Goal: Information Seeking & Learning: Learn about a topic

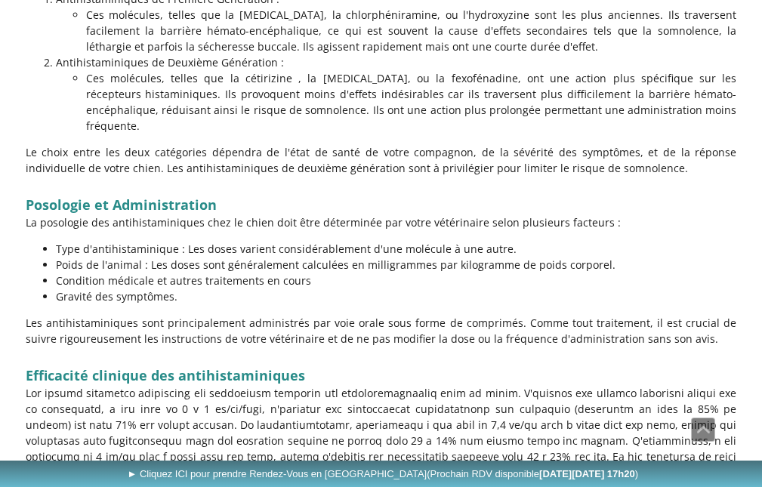
scroll to position [1208, 0]
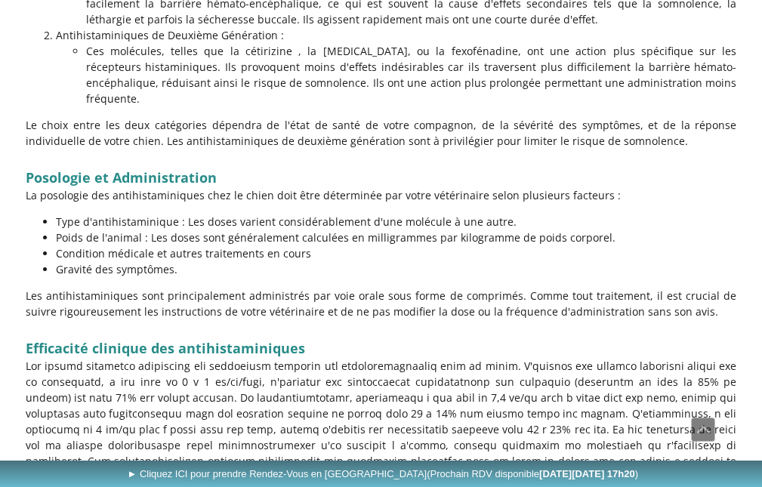
drag, startPoint x: 598, startPoint y: 408, endPoint x: 608, endPoint y: 396, distance: 15.6
click at [609, 399] on p at bounding box center [381, 421] width 711 height 127
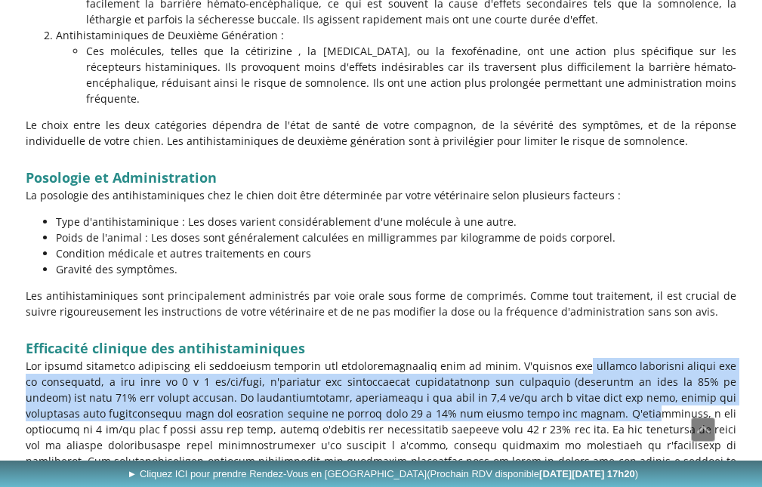
drag, startPoint x: 538, startPoint y: 339, endPoint x: 503, endPoint y: 382, distance: 55.3
click at [503, 382] on p at bounding box center [381, 421] width 711 height 127
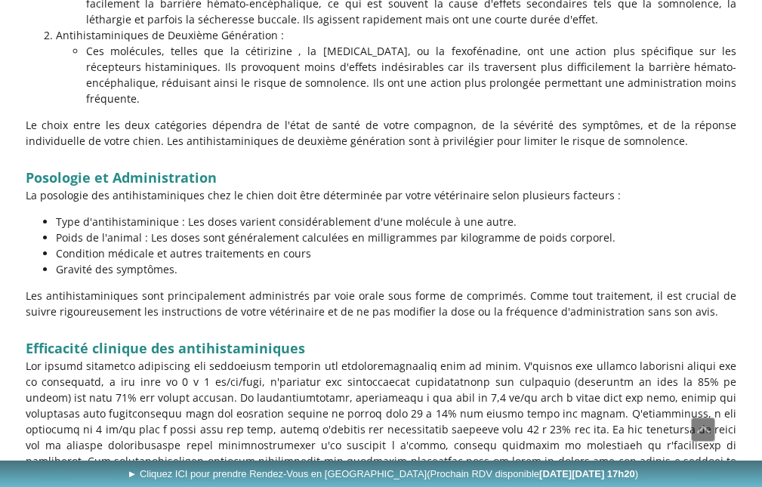
click at [548, 386] on p at bounding box center [381, 421] width 711 height 127
click at [313, 397] on p at bounding box center [381, 421] width 711 height 127
click at [576, 381] on p at bounding box center [381, 421] width 711 height 127
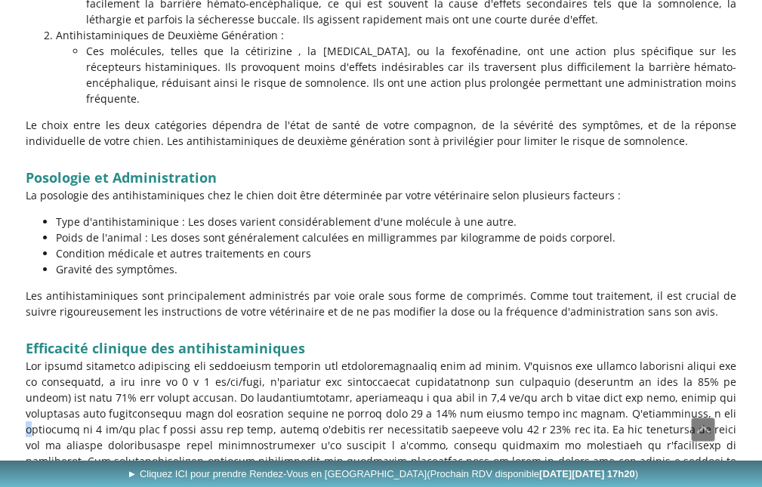
click at [576, 381] on p at bounding box center [381, 421] width 711 height 127
click at [672, 381] on p at bounding box center [381, 421] width 711 height 127
click at [672, 382] on p at bounding box center [381, 421] width 711 height 127
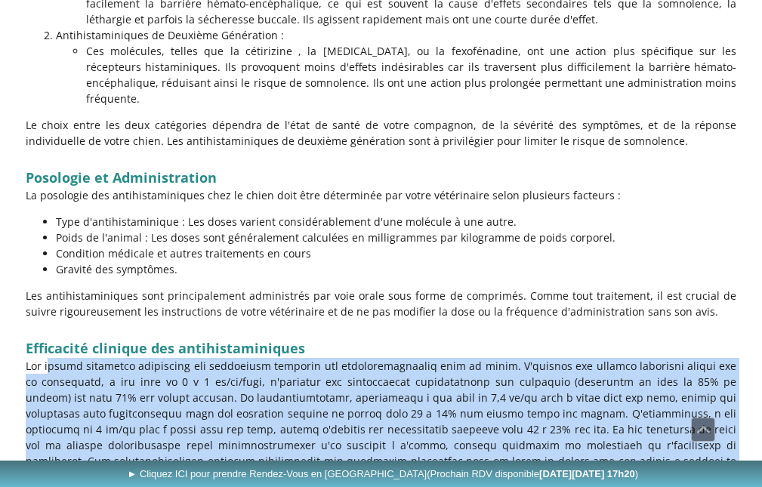
click at [672, 382] on p at bounding box center [381, 421] width 711 height 127
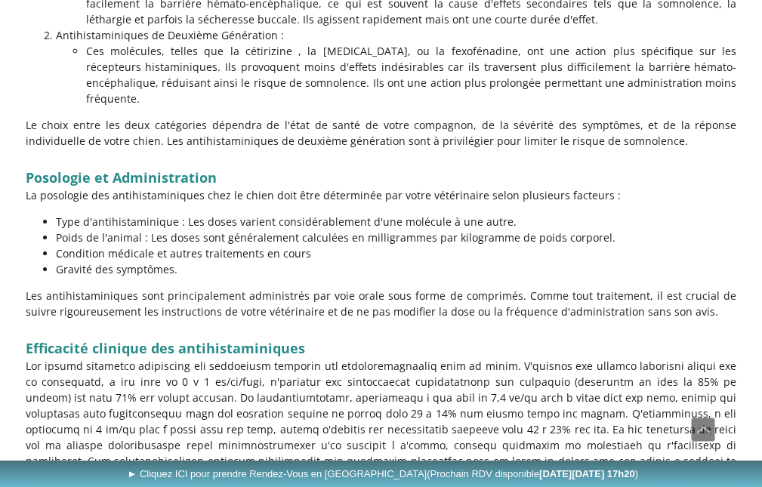
click at [395, 394] on p at bounding box center [381, 421] width 711 height 127
click at [395, 393] on p at bounding box center [381, 421] width 711 height 127
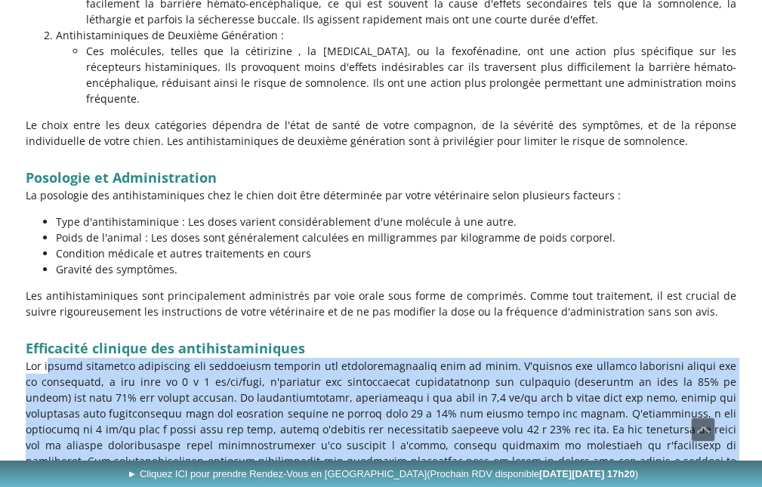
click at [395, 393] on p at bounding box center [381, 421] width 711 height 127
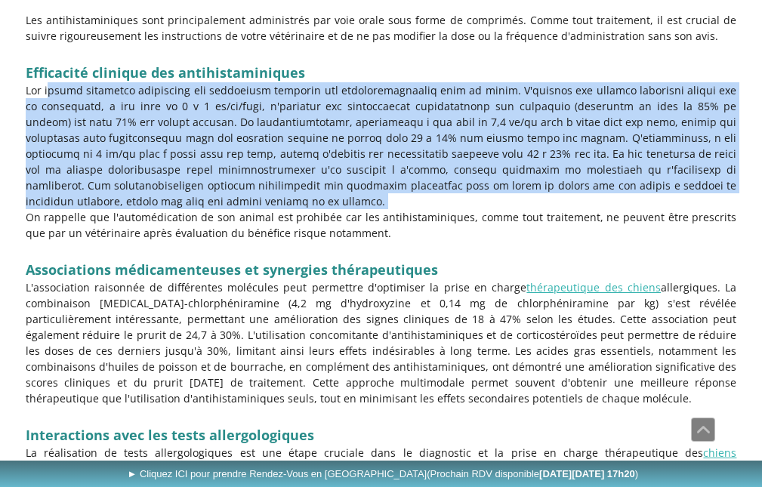
scroll to position [1510, 0]
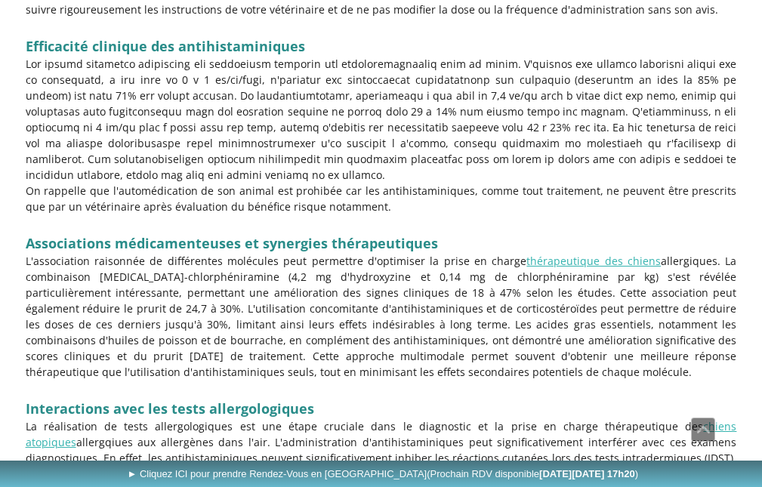
click at [297, 270] on p "L'association raisonnée de différentes molécules peut permettre d'optimiser la …" at bounding box center [381, 316] width 711 height 127
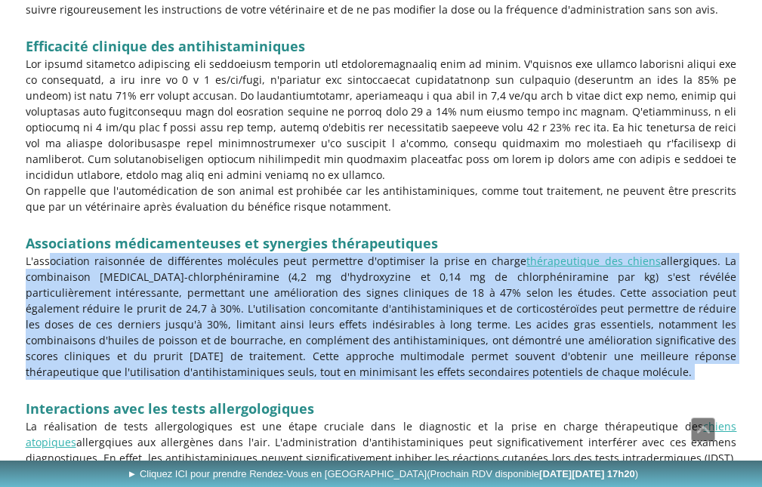
click at [297, 270] on p "L'association raisonnée de différentes molécules peut permettre d'optimiser la …" at bounding box center [381, 316] width 711 height 127
click at [307, 253] on p "L'association raisonnée de différentes molécules peut permettre d'optimiser la …" at bounding box center [381, 316] width 711 height 127
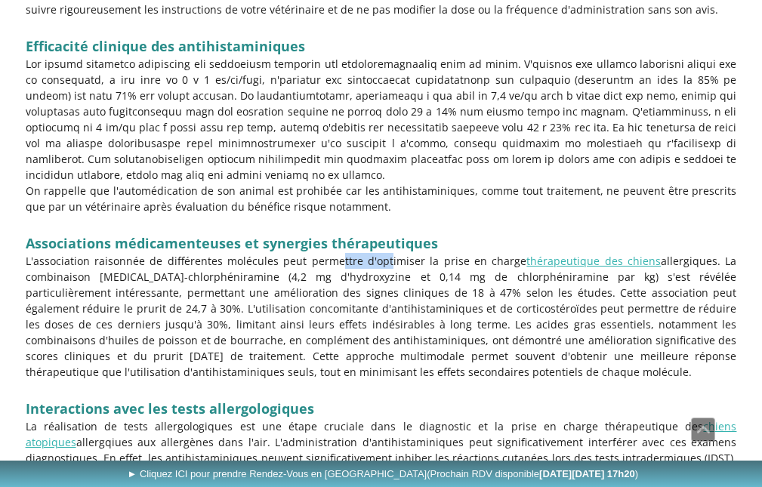
click at [307, 253] on p "L'association raisonnée de différentes molécules peut permettre d'optimiser la …" at bounding box center [381, 316] width 711 height 127
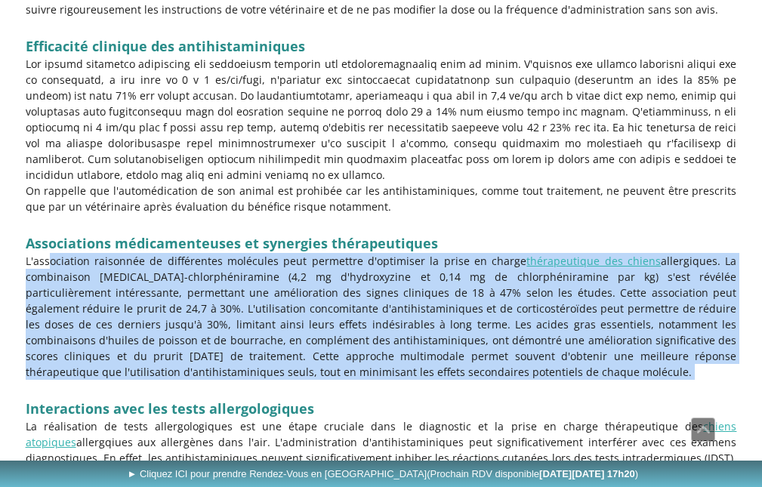
click at [307, 253] on p "L'association raisonnée de différentes molécules peut permettre d'optimiser la …" at bounding box center [381, 316] width 711 height 127
click at [108, 253] on p "L'association raisonnée de différentes molécules peut permettre d'optimiser la …" at bounding box center [381, 316] width 711 height 127
